Goal: Information Seeking & Learning: Understand process/instructions

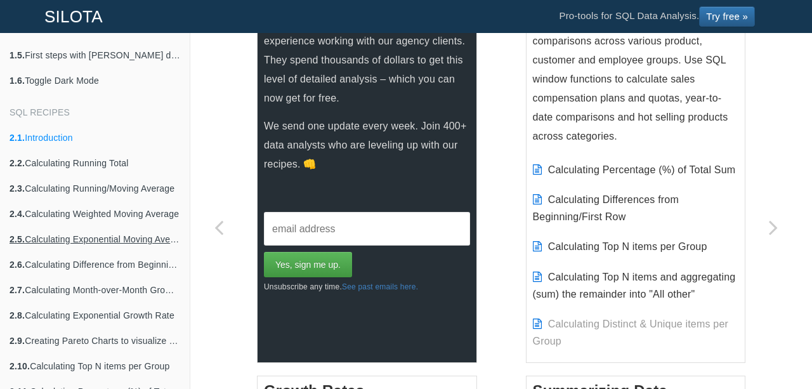
scroll to position [355, 0]
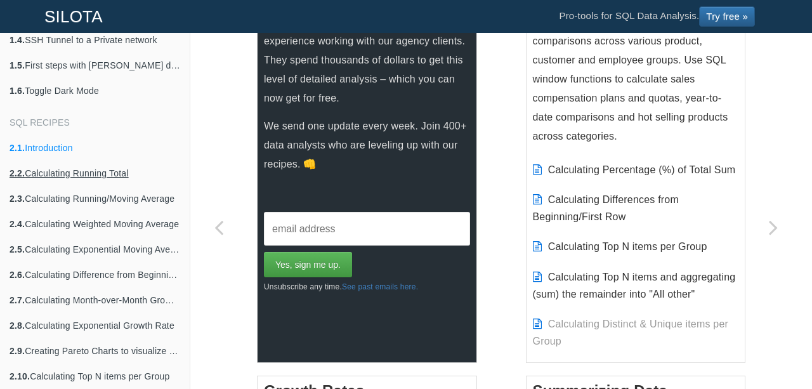
click at [60, 169] on link "2.2. Calculating Running Total" at bounding box center [95, 172] width 190 height 25
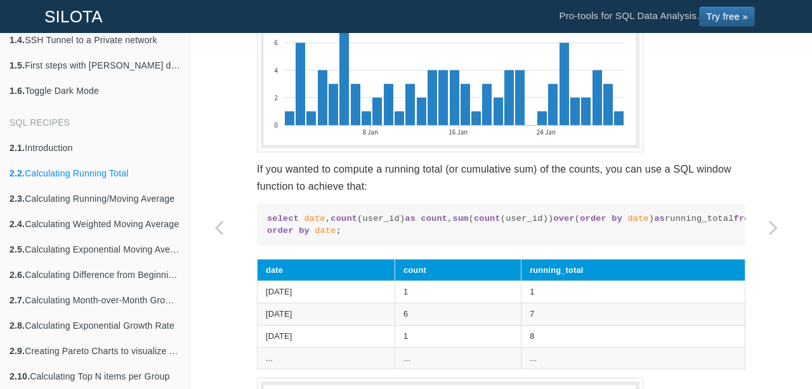
scroll to position [805, 0]
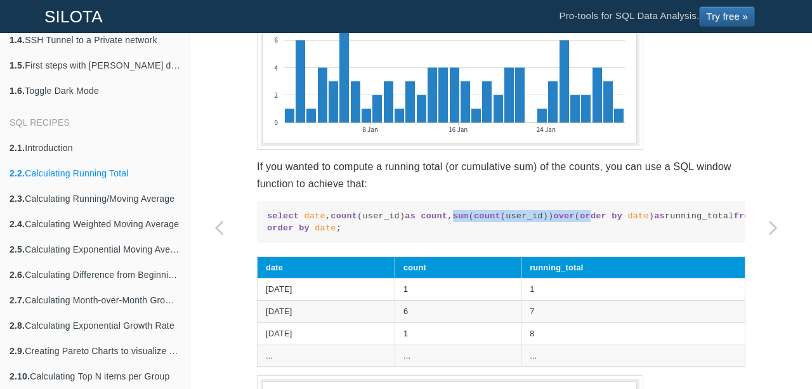
drag, startPoint x: 434, startPoint y: 243, endPoint x: 589, endPoint y: 242, distance: 154.8
click at [589, 235] on code "select date , count (user_id) as count , sum ( count (user_id)) over ( order by…" at bounding box center [501, 222] width 468 height 25
click at [359, 235] on code "select date , count (user_id) as count , sum ( count (user_id)) over ( order by…" at bounding box center [501, 222] width 468 height 25
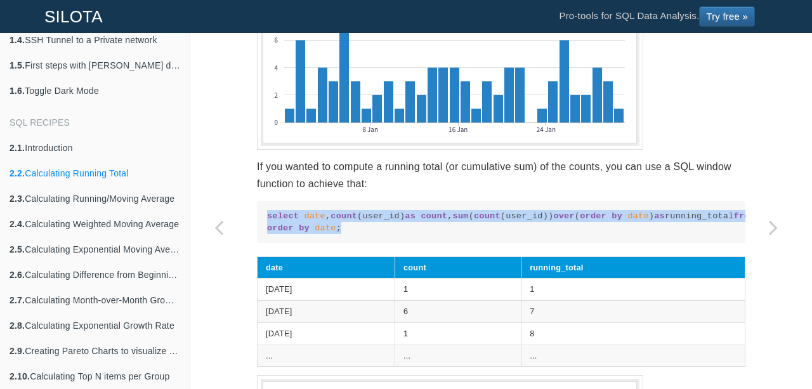
drag, startPoint x: 261, startPoint y: 227, endPoint x: 349, endPoint y: 298, distance: 112.3
click at [349, 243] on pre "select date , count (user_id) as count , sum ( count (user_id)) over ( order by…" at bounding box center [501, 222] width 488 height 42
click at [406, 235] on code "select date , count (user_id) as count , sum ( count (user_id)) over ( order by…" at bounding box center [501, 222] width 468 height 25
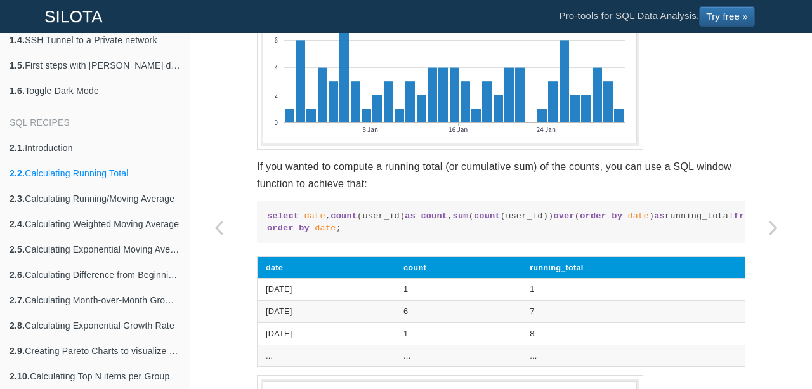
click at [424, 235] on code "select date , count (user_id) as count , sum ( count (user_id)) over ( order by…" at bounding box center [501, 222] width 468 height 25
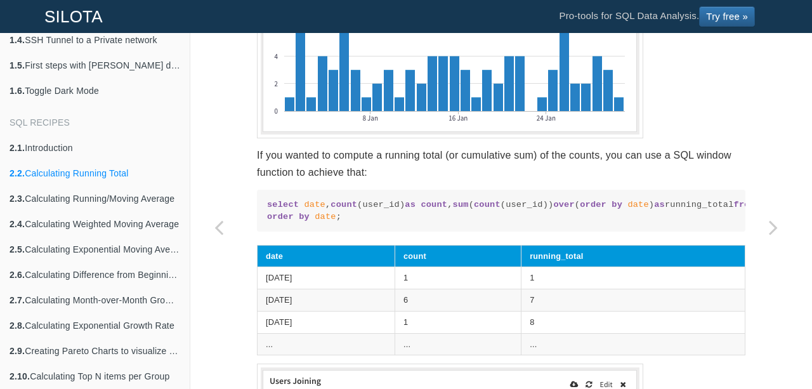
scroll to position [823, 0]
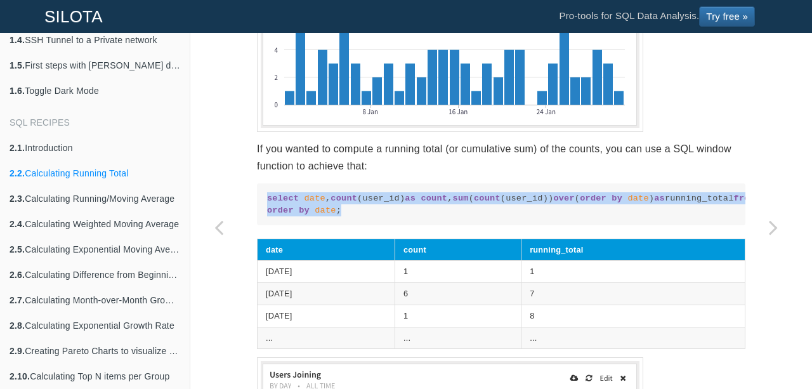
drag, startPoint x: 329, startPoint y: 271, endPoint x: 256, endPoint y: 206, distance: 97.0
click at [257, 206] on pre "select date , count (user_id) as count , sum ( count (user_id)) over ( order by…" at bounding box center [501, 204] width 488 height 42
click at [474, 203] on span "count" at bounding box center [487, 198] width 27 height 10
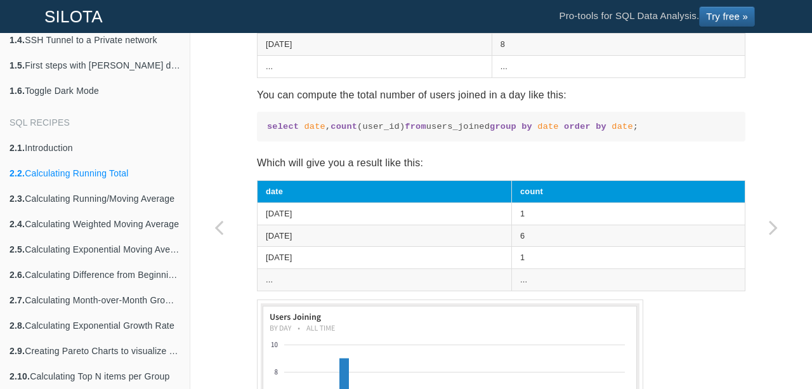
scroll to position [445, 0]
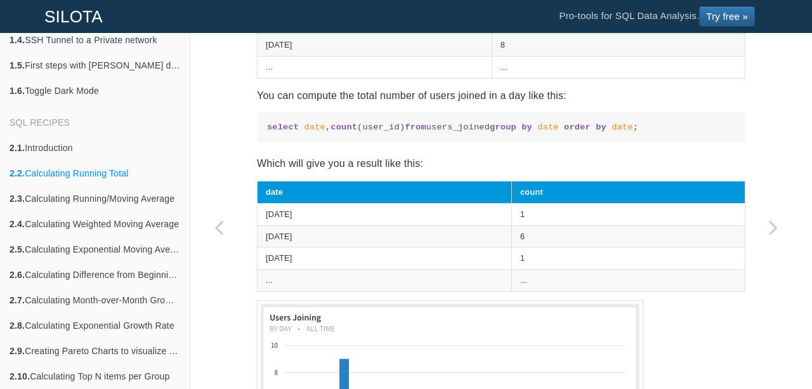
drag, startPoint x: 262, startPoint y: 221, endPoint x: 384, endPoint y: 226, distance: 122.6
click at [384, 225] on td "[DATE]" at bounding box center [385, 214] width 254 height 22
click at [560, 225] on td "1" at bounding box center [628, 214] width 233 height 22
drag, startPoint x: 560, startPoint y: 225, endPoint x: 551, endPoint y: 225, distance: 8.9
click at [551, 225] on td "1" at bounding box center [628, 214] width 233 height 22
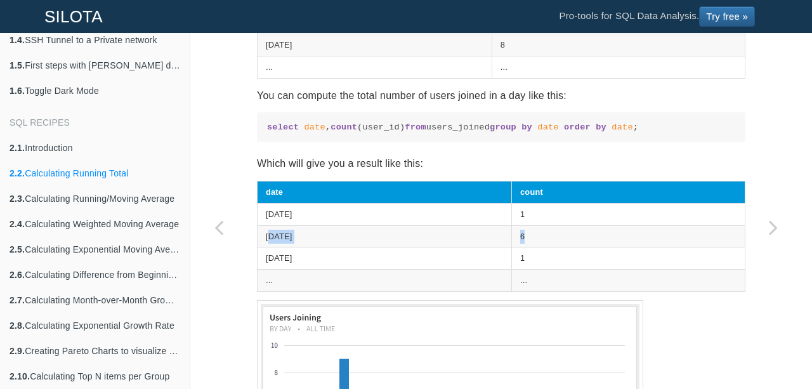
drag, startPoint x: 265, startPoint y: 249, endPoint x: 595, endPoint y: 244, distance: 330.5
click at [595, 244] on tr "[DATE] 6" at bounding box center [502, 236] width 488 height 22
drag, startPoint x: 276, startPoint y: 266, endPoint x: 568, endPoint y: 282, distance: 292.9
click at [568, 282] on tbody "[DATE] 1 [DATE] 6 [DATE] 1 ... ..." at bounding box center [502, 247] width 488 height 88
click at [382, 237] on td "[DATE]" at bounding box center [385, 236] width 254 height 22
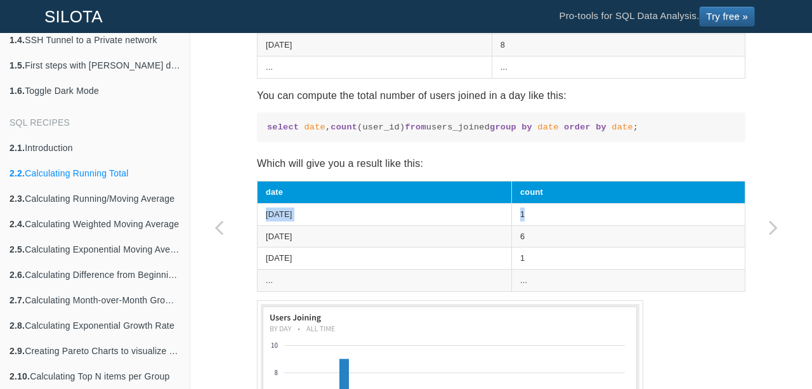
drag, startPoint x: 258, startPoint y: 219, endPoint x: 558, endPoint y: 228, distance: 300.8
click at [558, 225] on tr "[DATE] 1" at bounding box center [502, 214] width 488 height 22
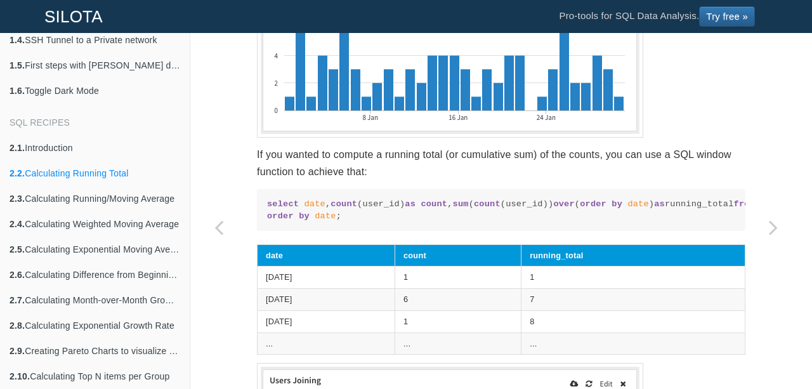
scroll to position [816, 0]
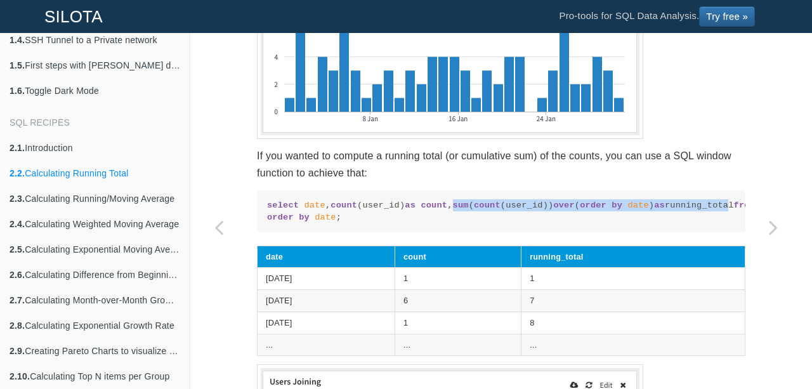
drag, startPoint x: 298, startPoint y: 235, endPoint x: 565, endPoint y: 238, distance: 267.7
click at [565, 224] on code "select date , count (user_id) as count , sum ( count (user_id)) over ( order by…" at bounding box center [501, 211] width 468 height 25
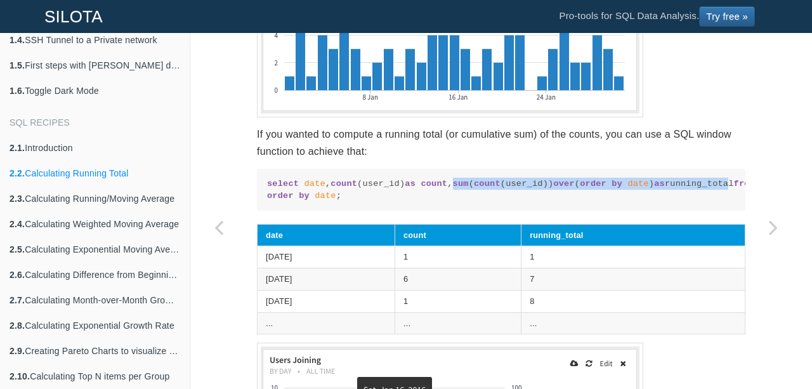
click at [474, 188] on span "count" at bounding box center [487, 184] width 27 height 10
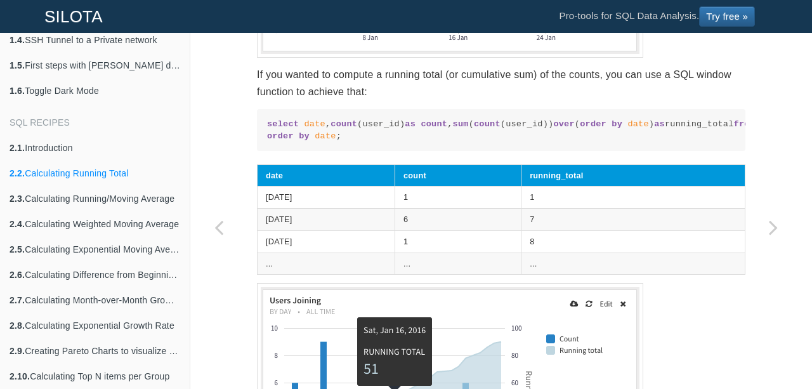
scroll to position [898, 0]
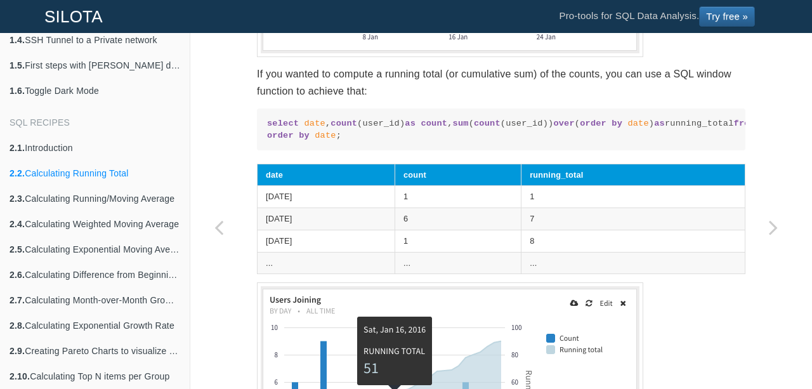
click at [378, 142] on code "select date , count (user_id) as count , sum ( count (user_id)) over ( order by…" at bounding box center [501, 129] width 468 height 25
click at [553, 128] on span "over" at bounding box center [563, 124] width 21 height 10
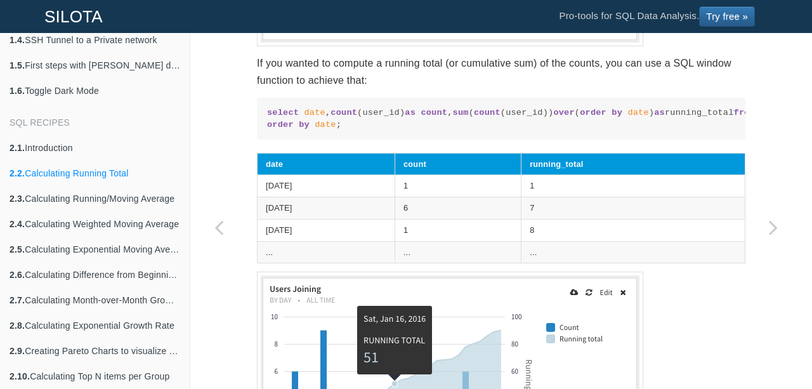
scroll to position [882, 0]
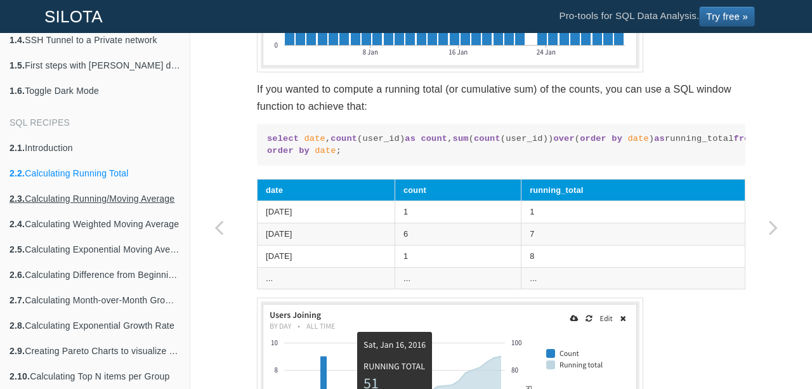
click at [105, 203] on link "2.3. Calculating Running/Moving Average" at bounding box center [95, 198] width 190 height 25
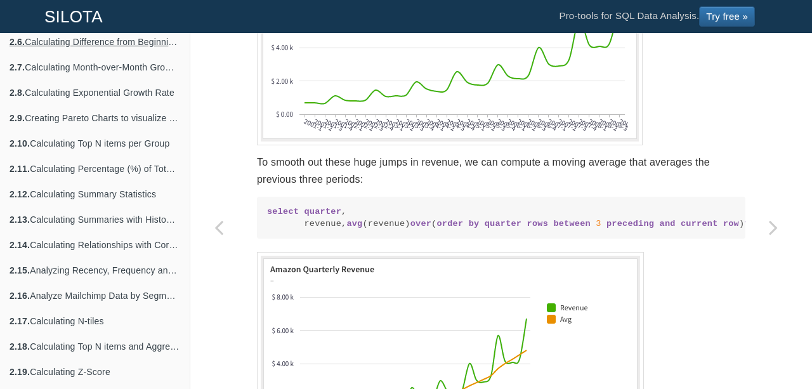
scroll to position [589, 0]
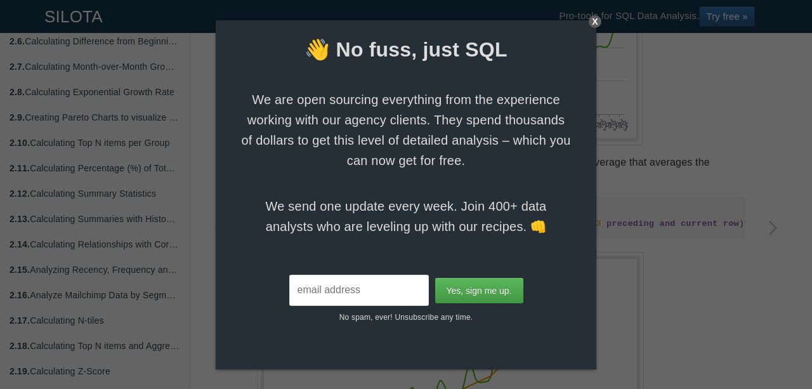
click at [595, 20] on div "X" at bounding box center [595, 21] width 13 height 13
